Goal: Register for event/course

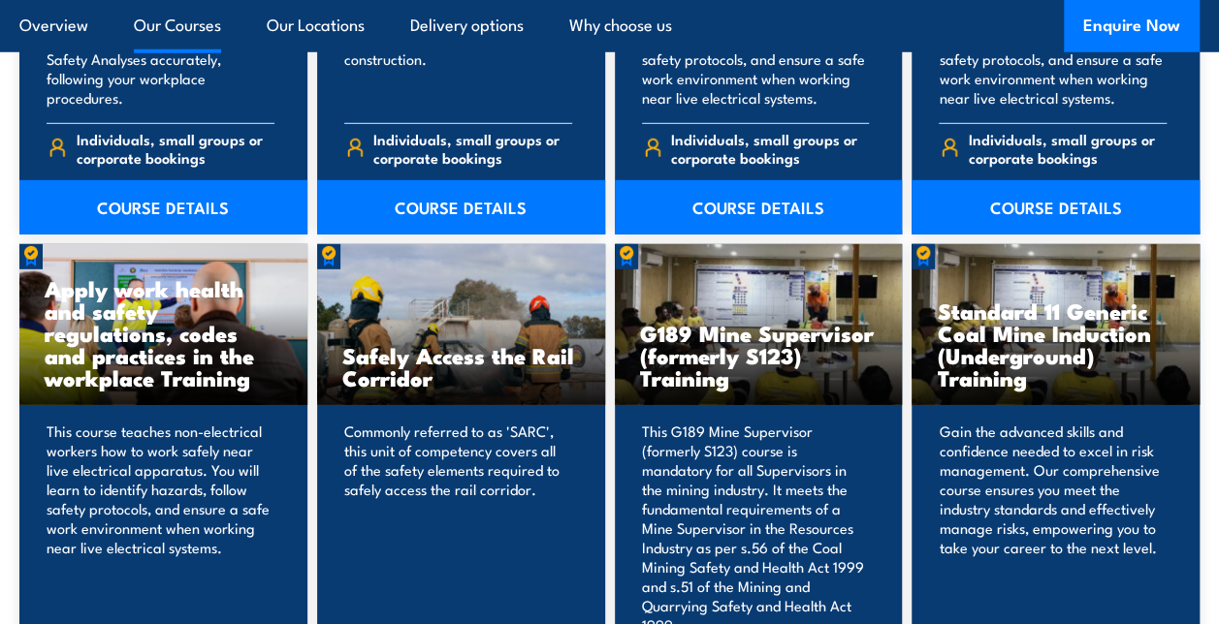
scroll to position [2909, 0]
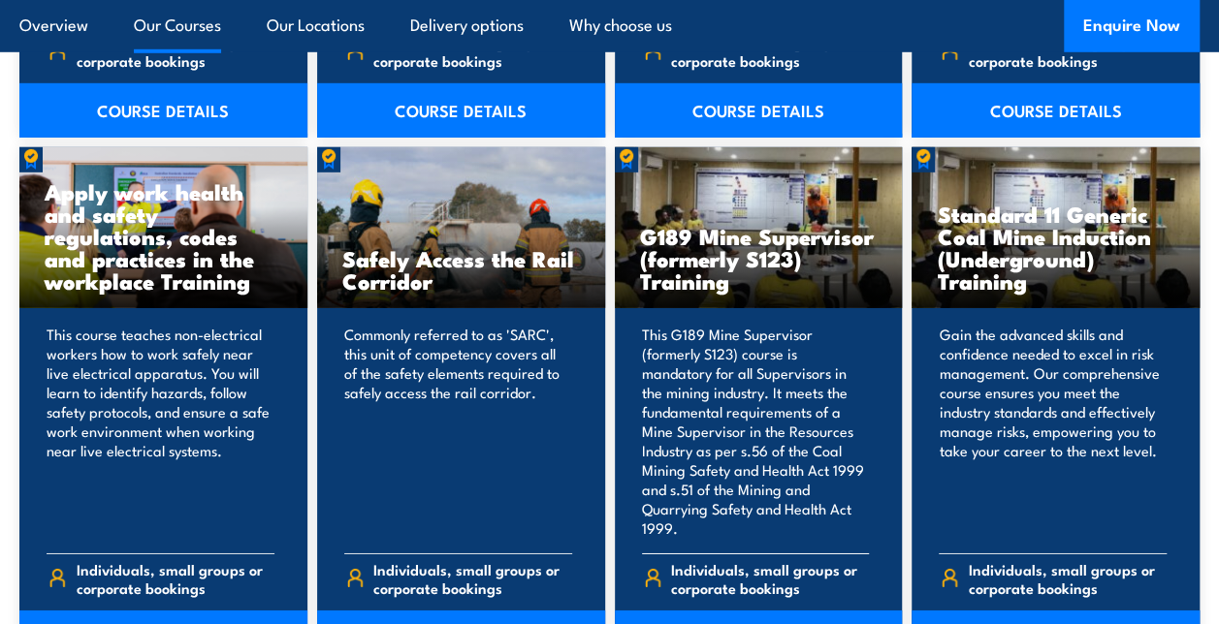
click at [753, 225] on h3 "G189 Mine Supervisor (formerly S123) Training" at bounding box center [759, 258] width 238 height 67
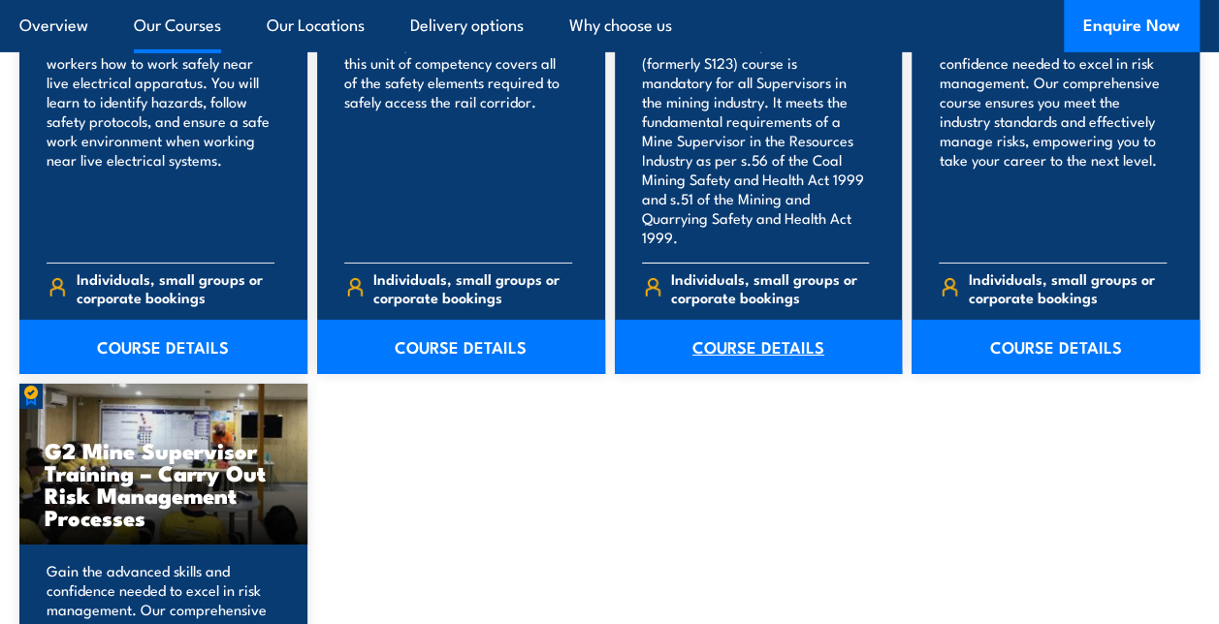
click at [741, 321] on link "COURSE DETAILS" at bounding box center [759, 347] width 288 height 54
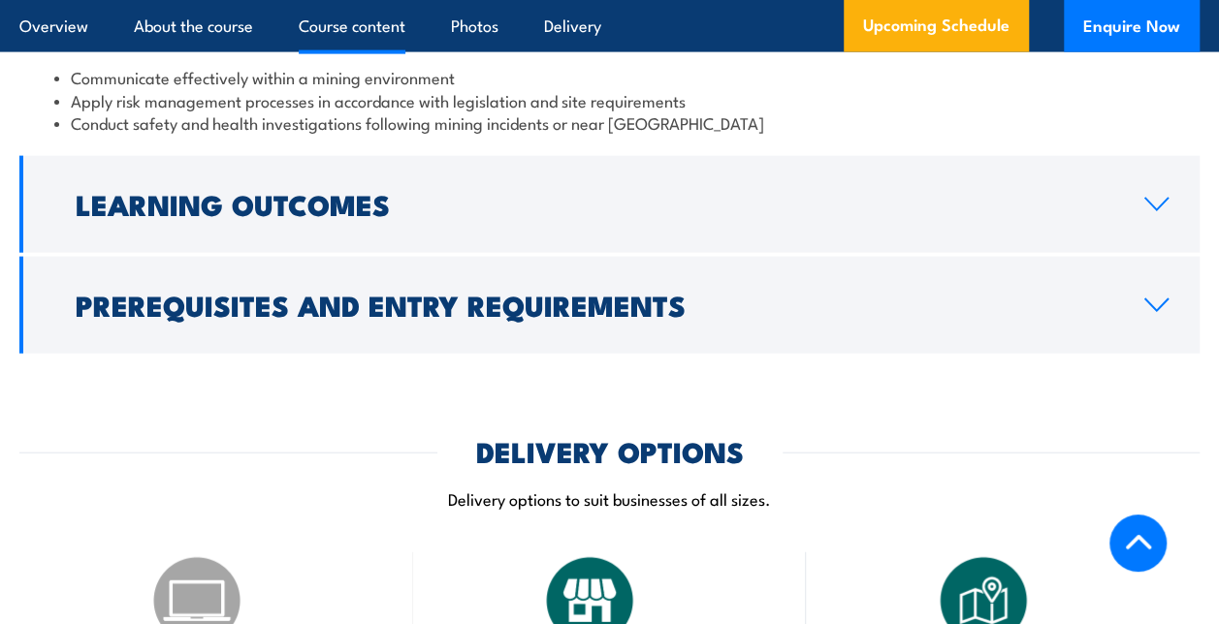
scroll to position [2133, 0]
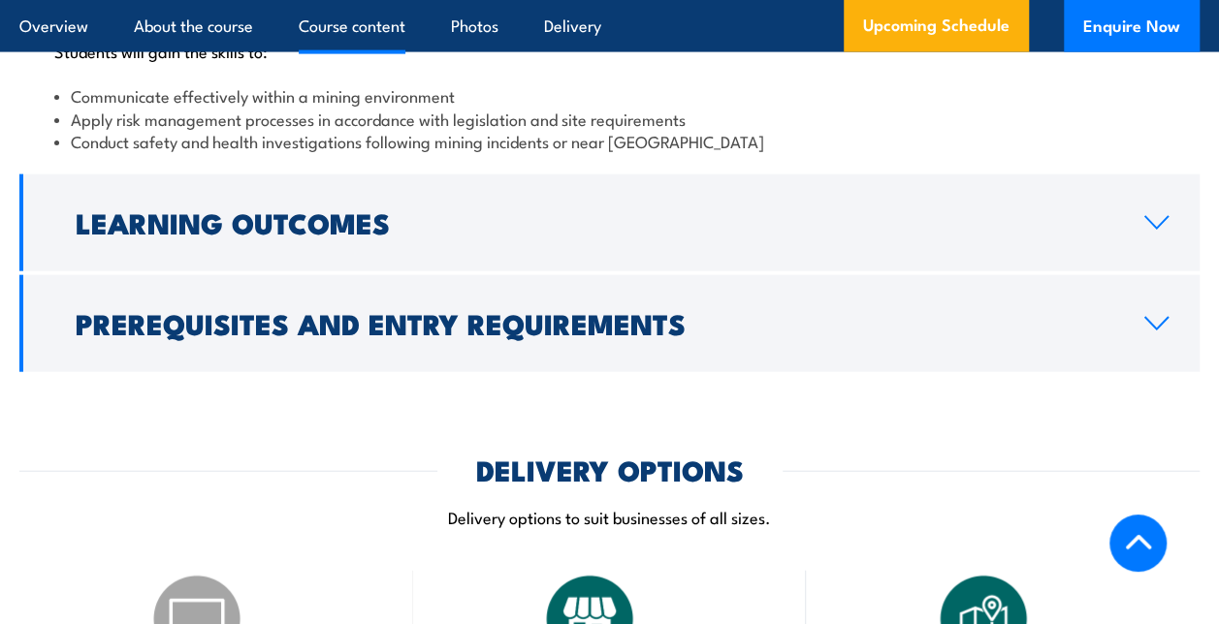
click at [1150, 326] on icon at bounding box center [1156, 324] width 26 height 16
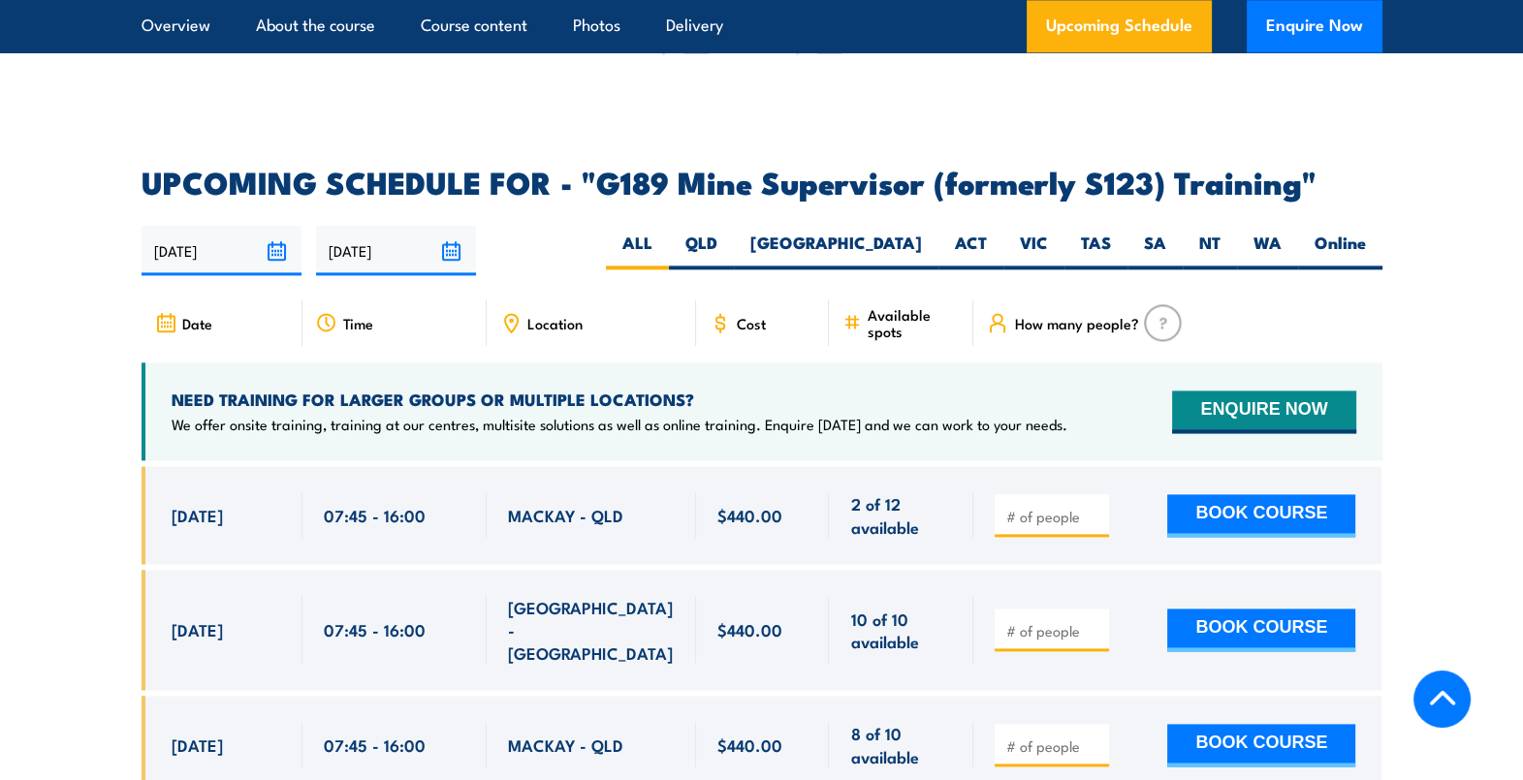
scroll to position [3257, 0]
